Goal: Check status: Check status

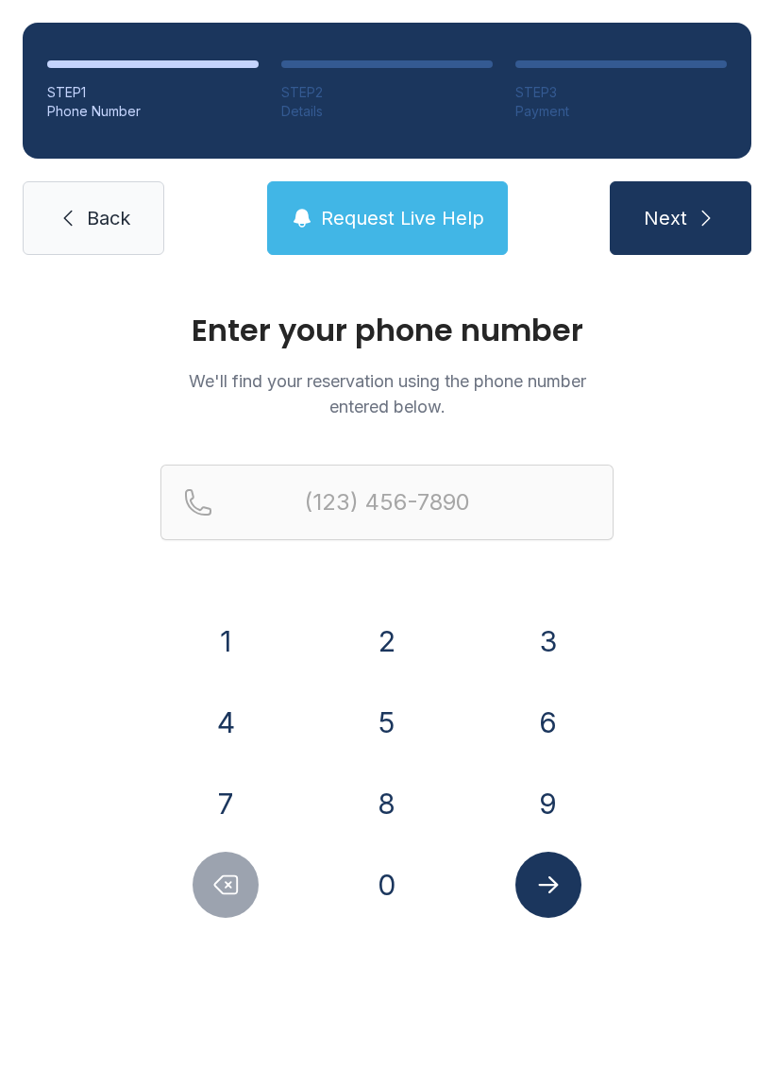
click at [385, 651] on button "2" at bounding box center [387, 641] width 66 height 66
click at [398, 731] on button "5" at bounding box center [387, 722] width 66 height 66
click at [380, 639] on button "2" at bounding box center [387, 641] width 66 height 66
click at [571, 618] on button "3" at bounding box center [549, 641] width 66 height 66
click at [388, 906] on button "0" at bounding box center [387, 885] width 66 height 66
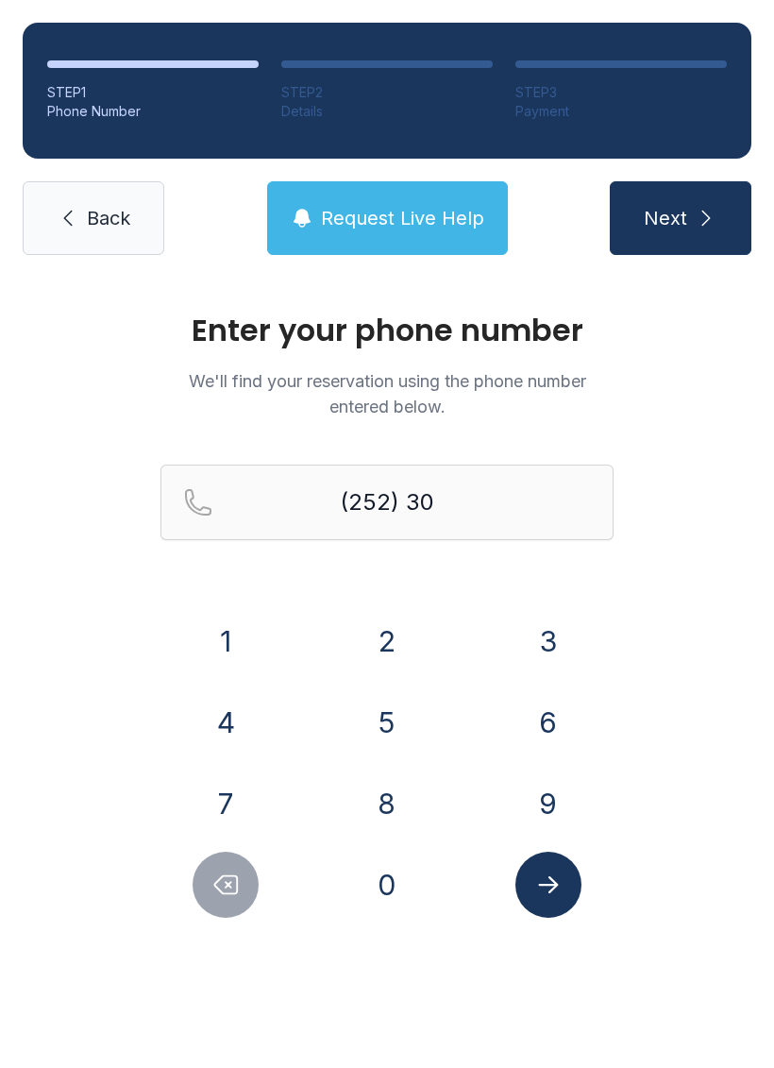
click at [405, 738] on button "5" at bounding box center [387, 722] width 66 height 66
click at [217, 789] on button "7" at bounding box center [226, 804] width 66 height 66
click at [412, 884] on button "0" at bounding box center [387, 885] width 66 height 66
click at [553, 803] on button "9" at bounding box center [549, 804] width 66 height 66
click at [216, 807] on button "7" at bounding box center [226, 804] width 66 height 66
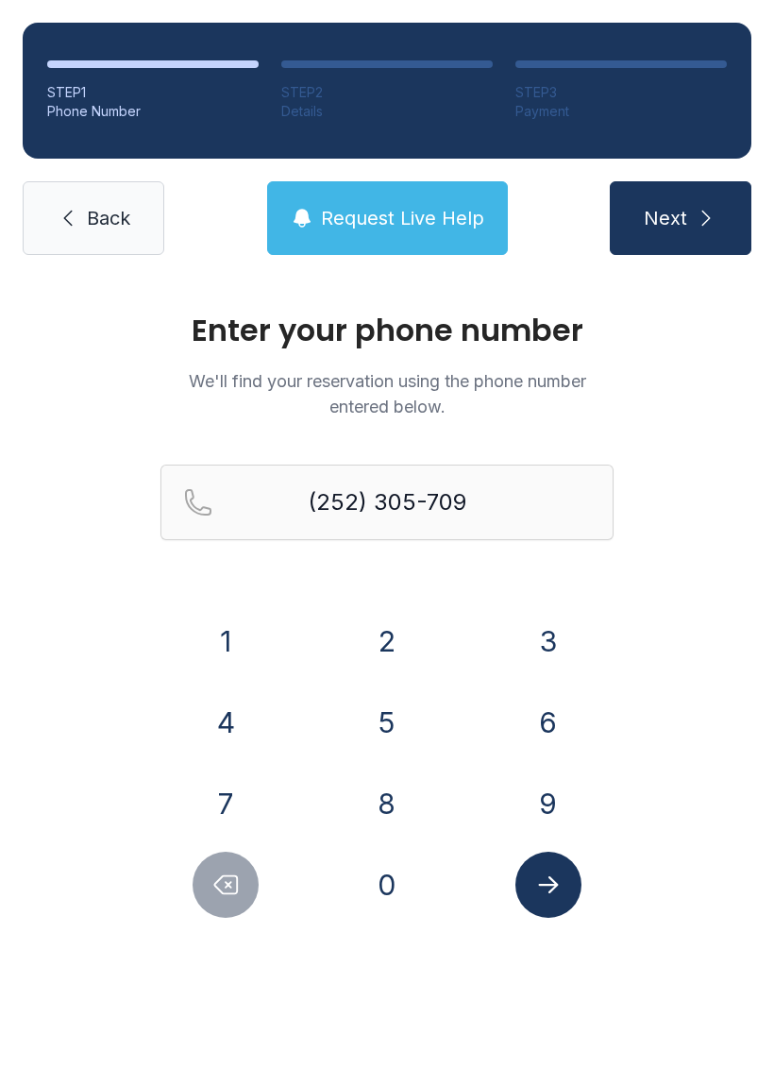
type input "[PHONE_NUMBER]"
click at [554, 900] on button "Submit lookup form" at bounding box center [549, 885] width 66 height 66
